Goal: Task Accomplishment & Management: Manage account settings

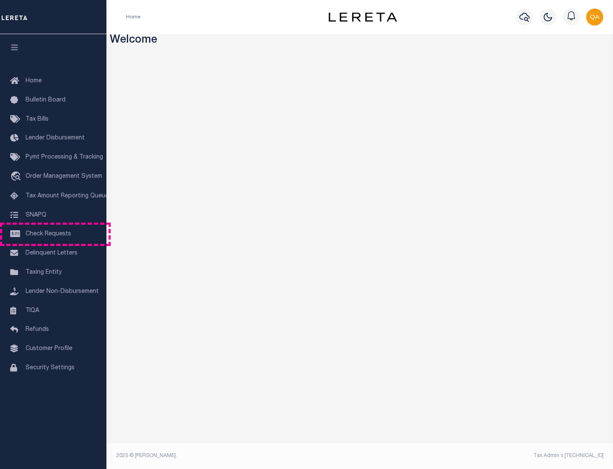
click at [53, 234] on span "Check Requests" at bounding box center [49, 234] width 46 height 6
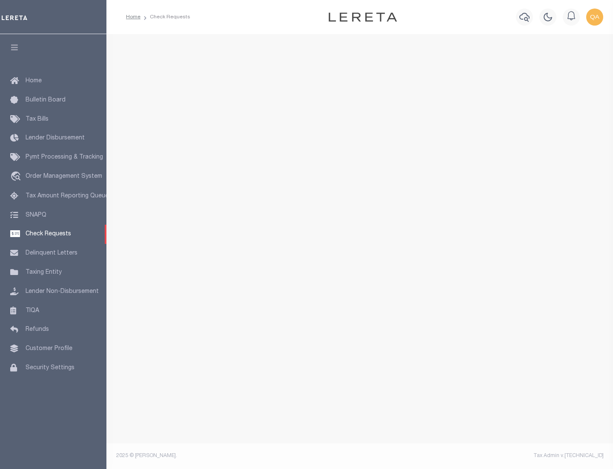
select select "50"
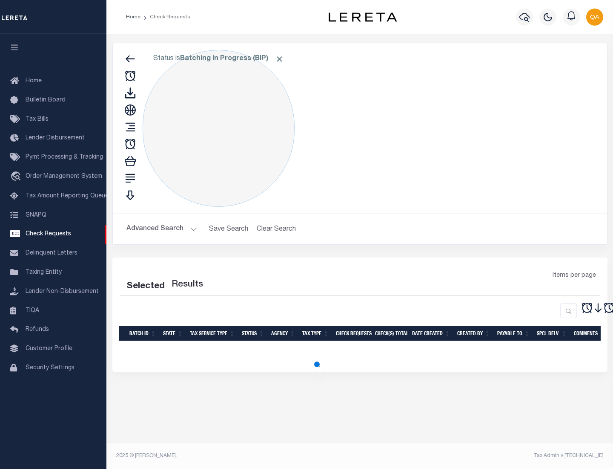
select select "50"
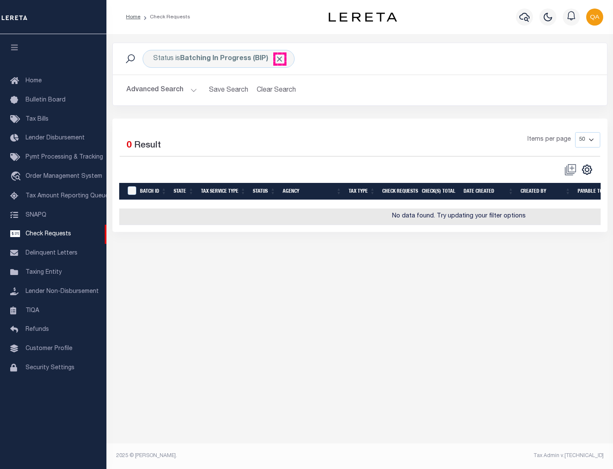
click at [280, 59] on span "Click to Remove" at bounding box center [279, 59] width 9 height 9
